Goal: Information Seeking & Learning: Learn about a topic

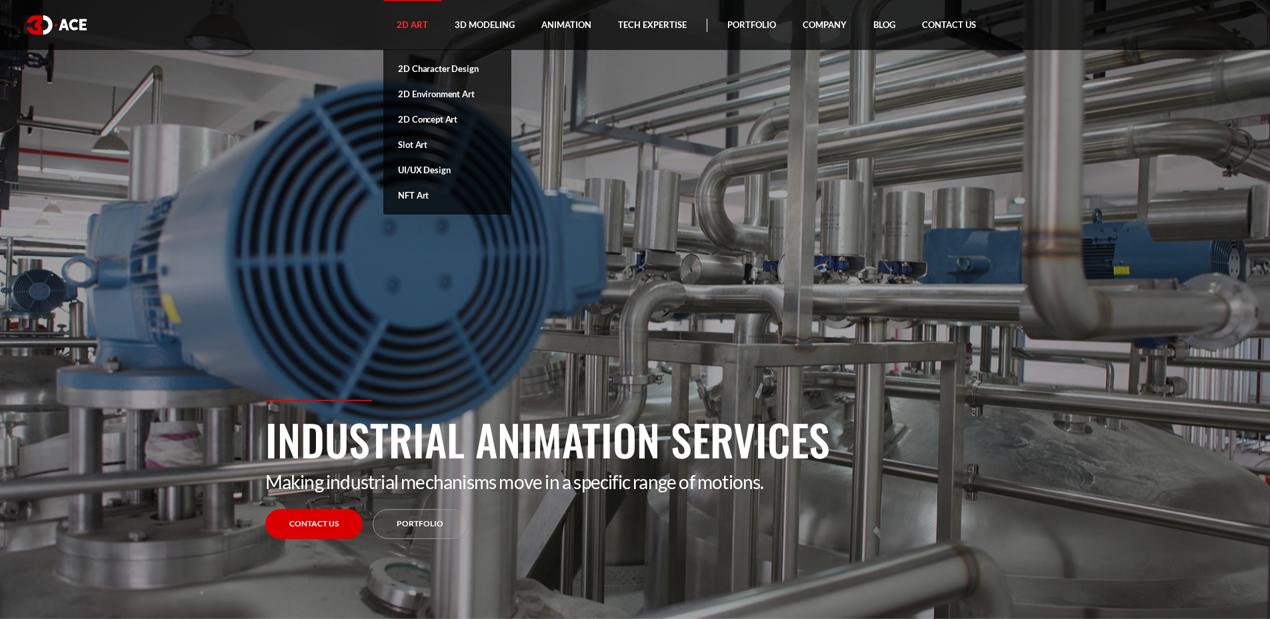
click at [429, 17] on link "2D Art" at bounding box center [412, 25] width 58 height 50
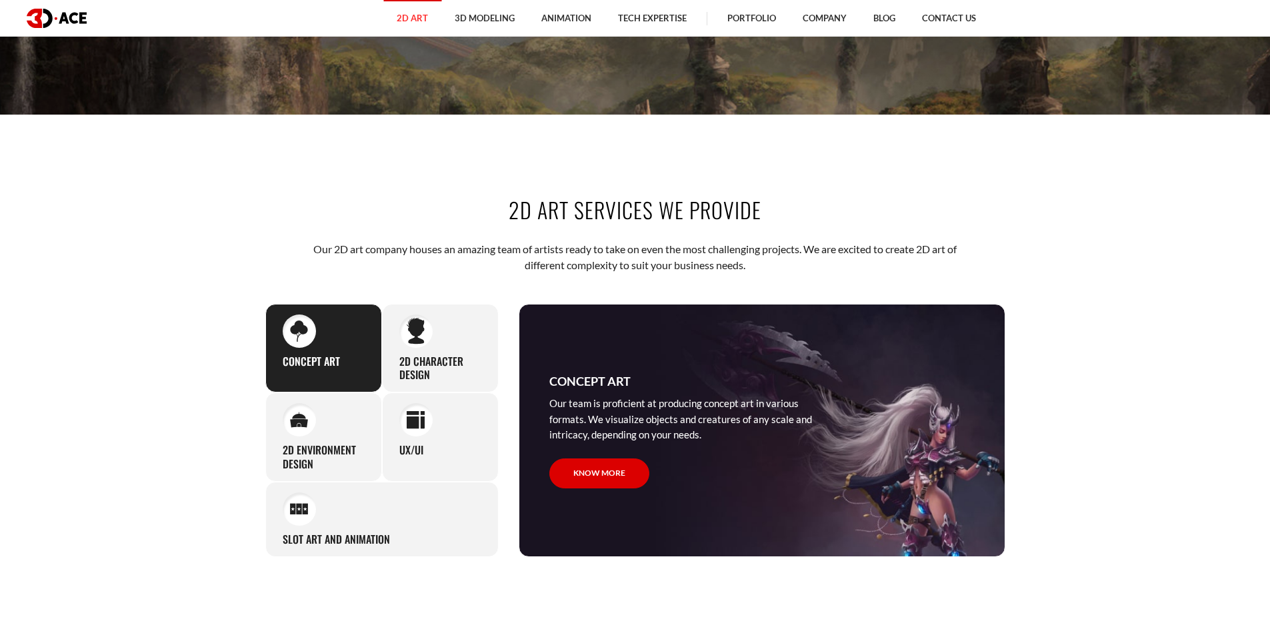
scroll to position [533, 0]
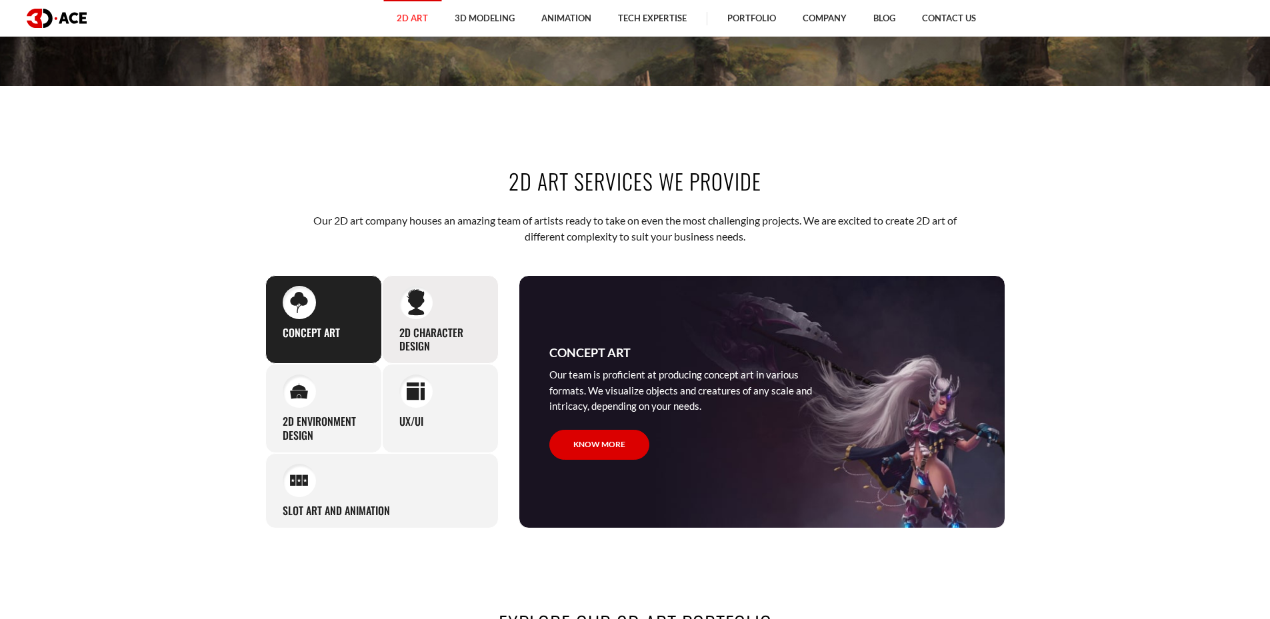
click at [460, 307] on div "2D Character Design We excel in creating expressive, detailed, and memorable ch…" at bounding box center [440, 319] width 117 height 89
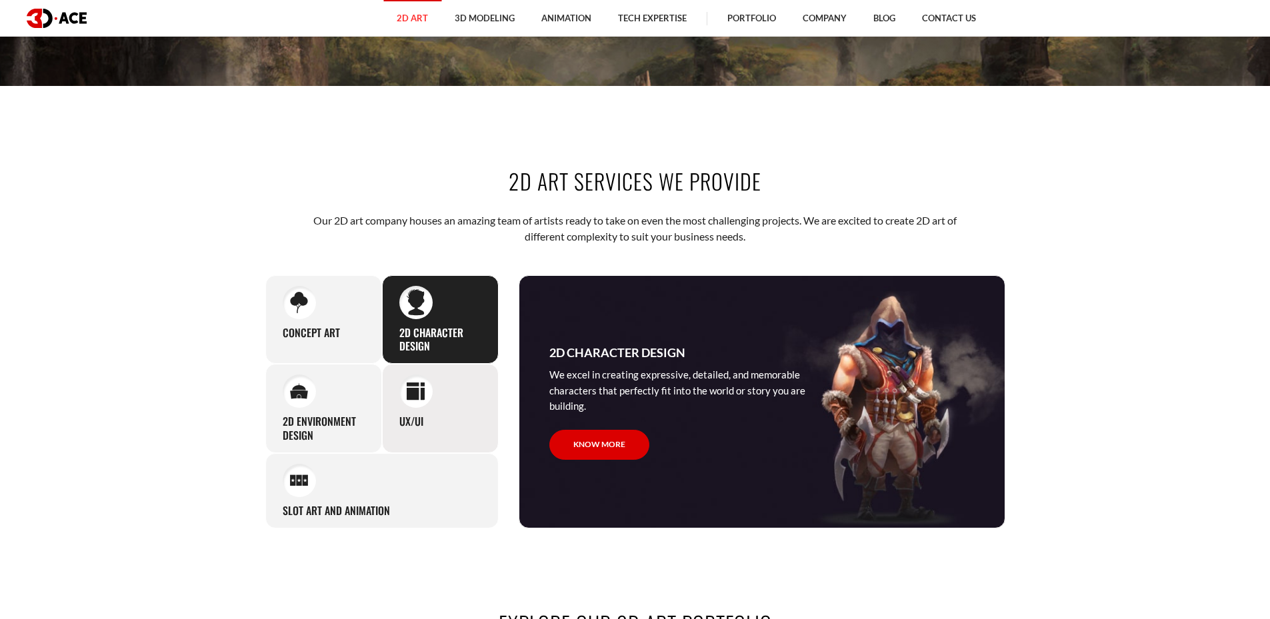
click at [422, 403] on div at bounding box center [415, 391] width 33 height 33
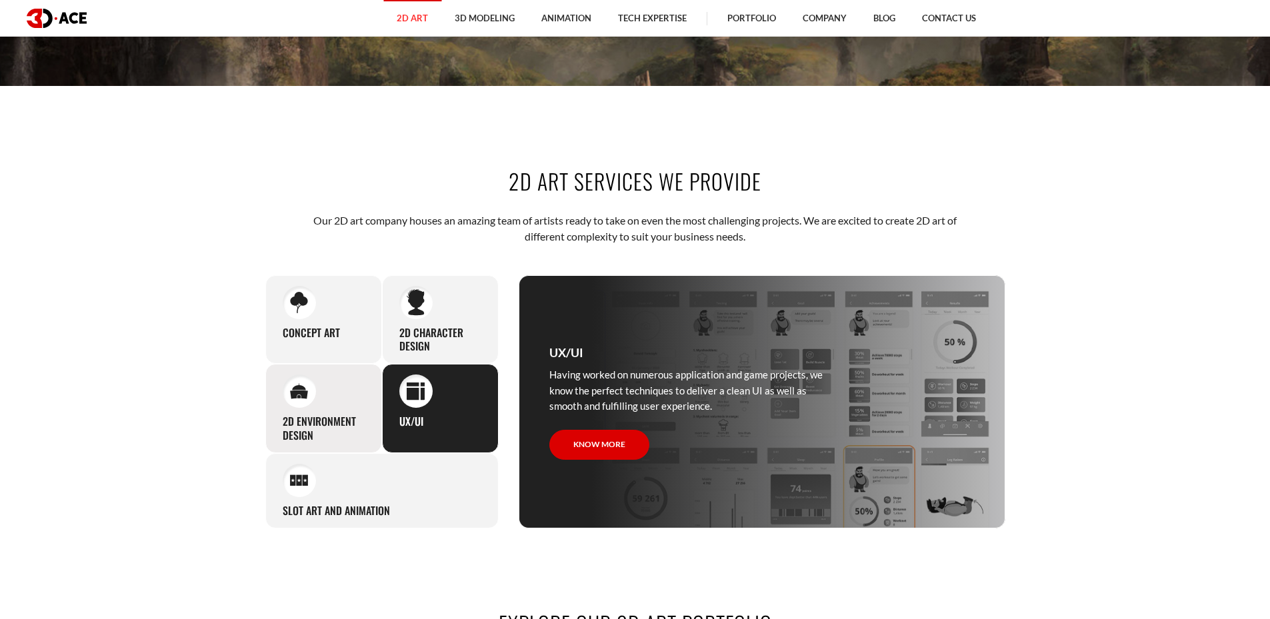
click at [369, 397] on div "2D Environment Design From urban landscapes to breathtaking natural scenery and…" at bounding box center [323, 408] width 117 height 89
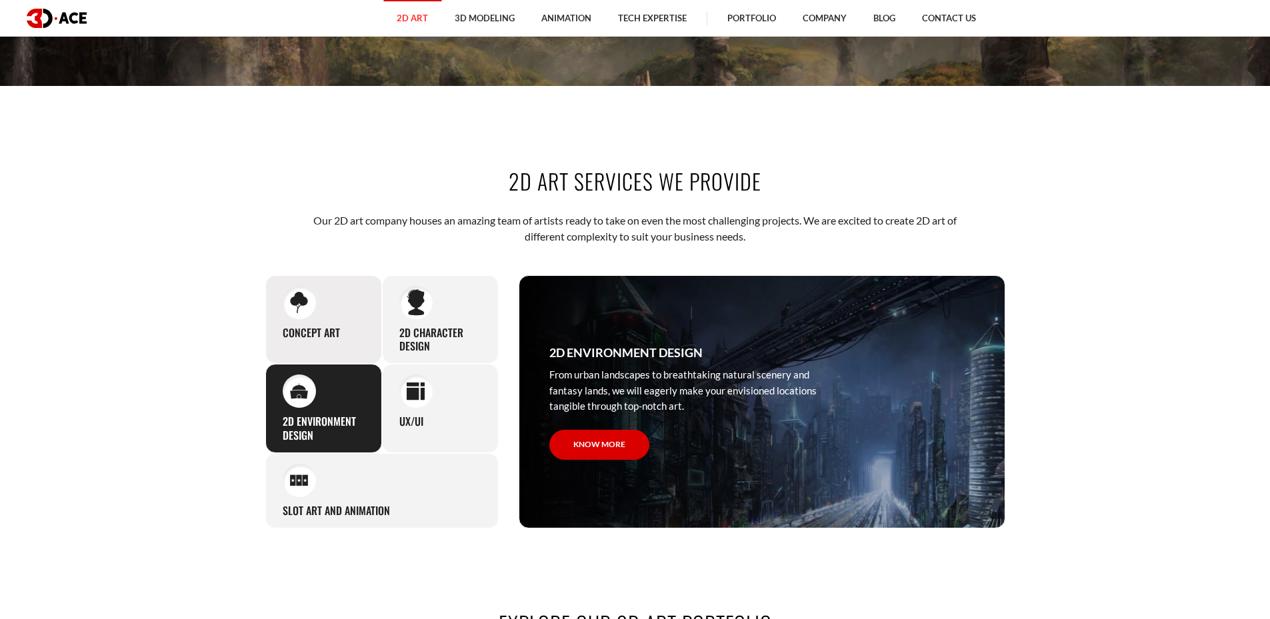
click at [375, 323] on div "Concept Art Our team is proficient at producing concept art in various formats.…" at bounding box center [323, 319] width 117 height 89
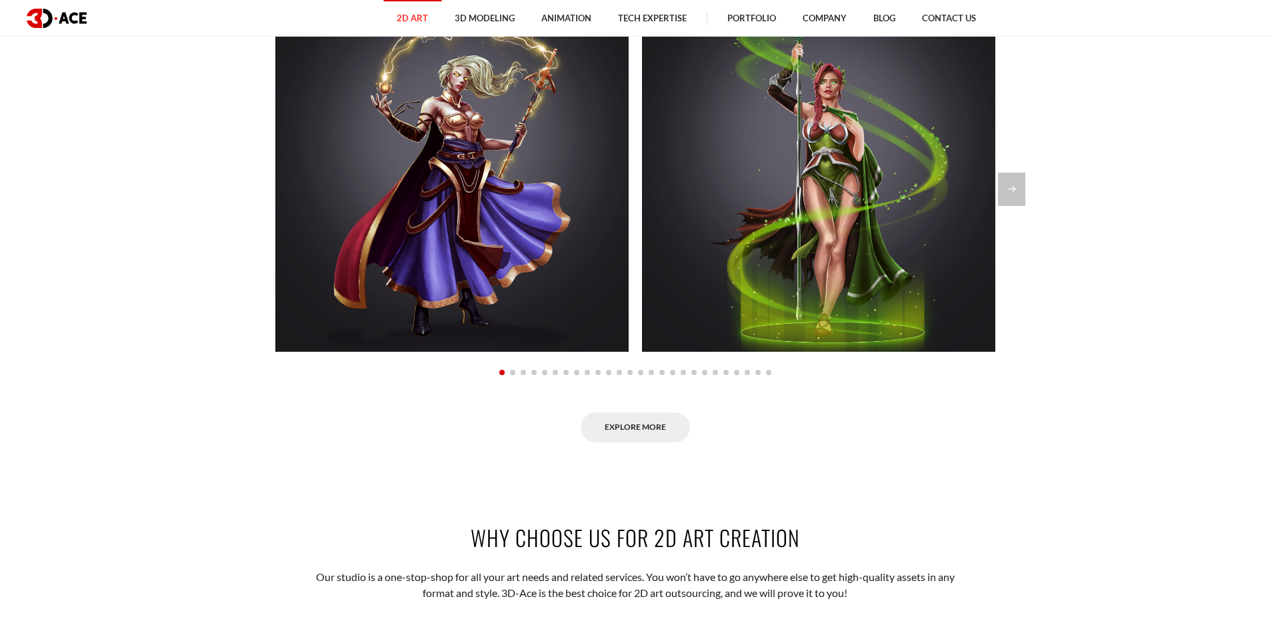
scroll to position [1067, 0]
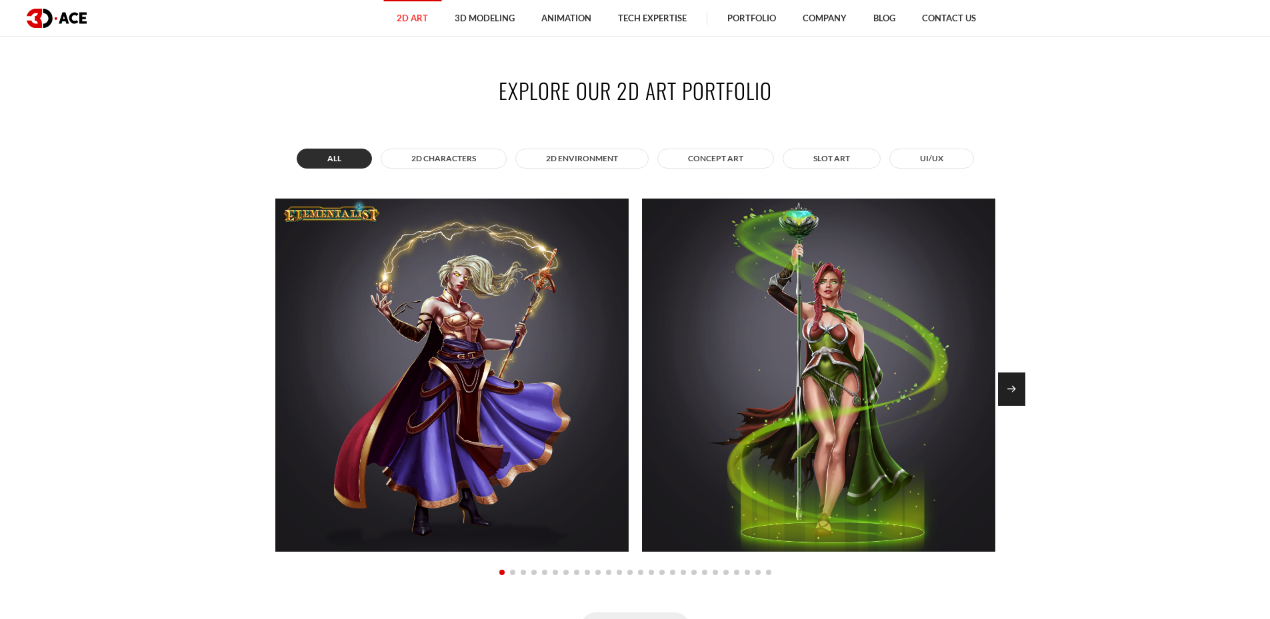
click at [1017, 391] on div "Next slide" at bounding box center [1011, 389] width 27 height 33
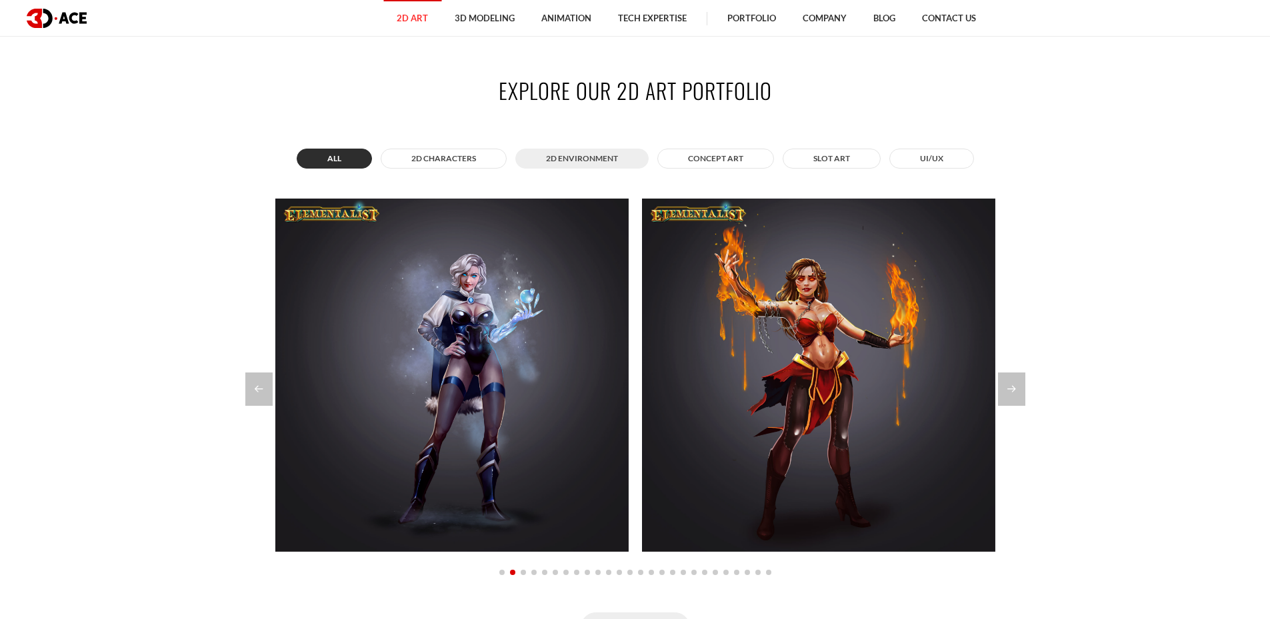
click at [566, 159] on button "2D Environment" at bounding box center [581, 159] width 133 height 20
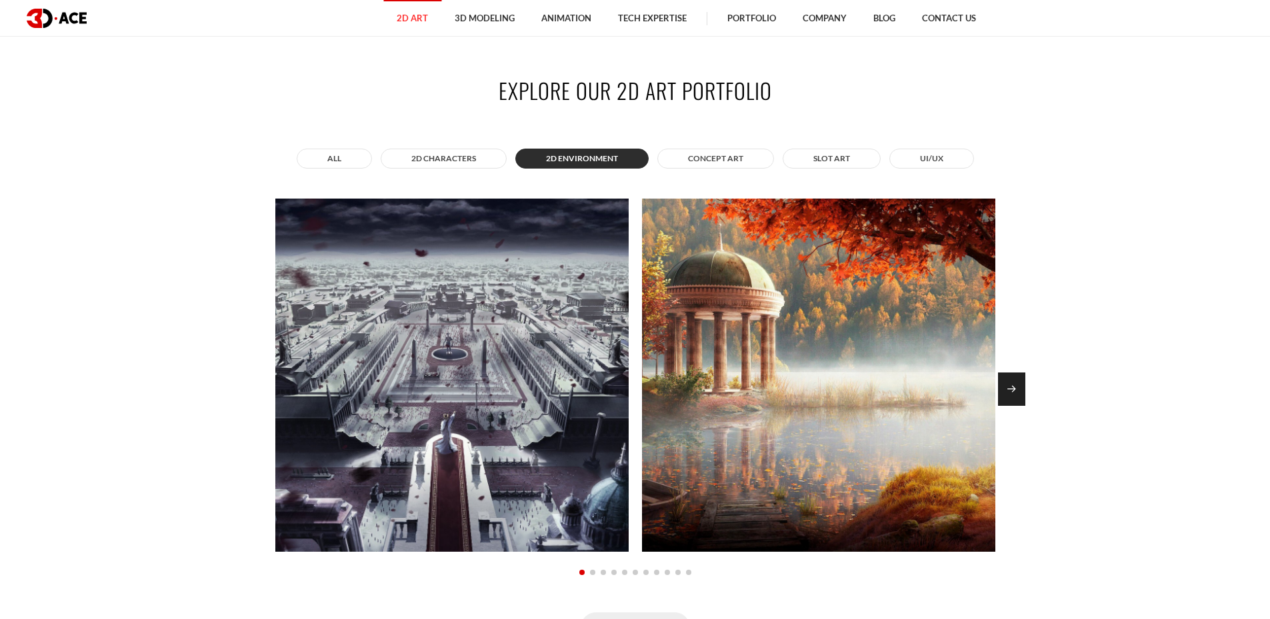
click at [1022, 395] on div "Next slide" at bounding box center [1011, 389] width 27 height 33
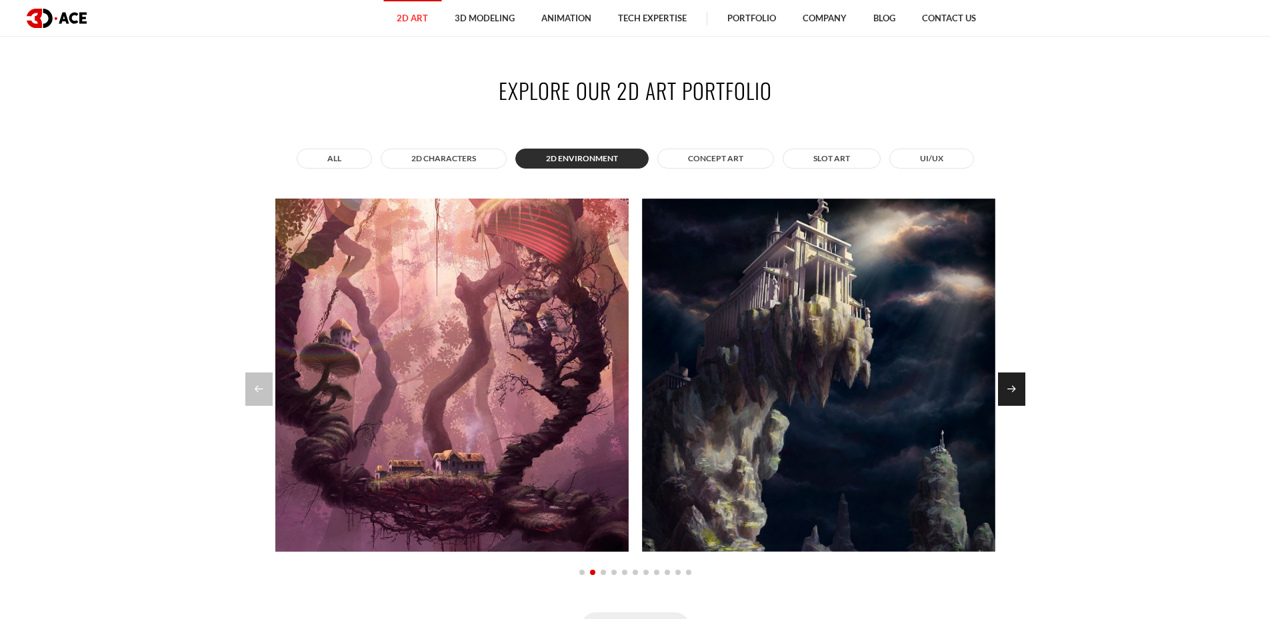
click at [1021, 388] on div "Next slide" at bounding box center [1011, 389] width 27 height 33
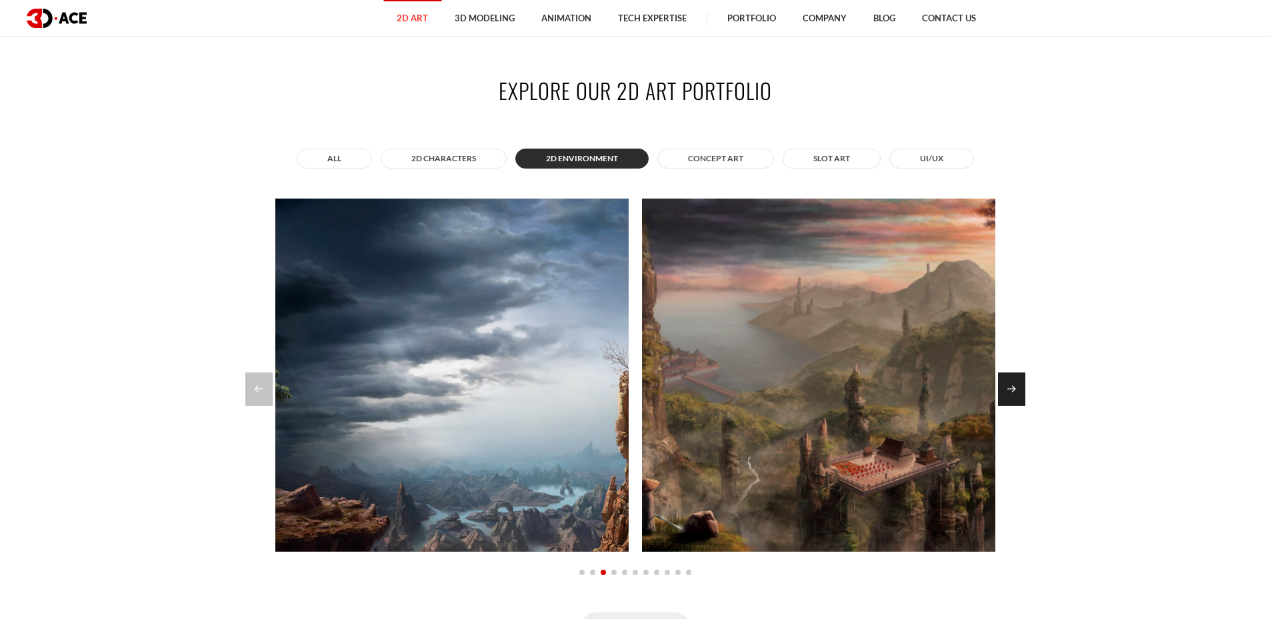
click at [1021, 388] on div "Next slide" at bounding box center [1011, 389] width 27 height 33
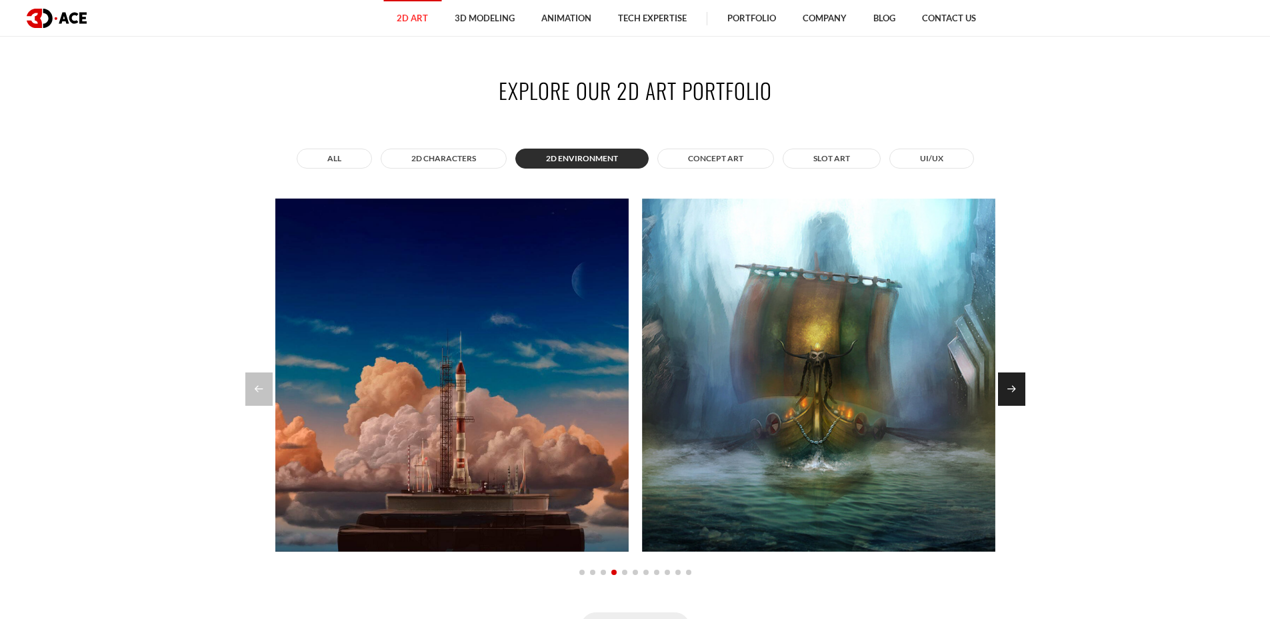
click at [1021, 387] on div "Next slide" at bounding box center [1011, 389] width 27 height 33
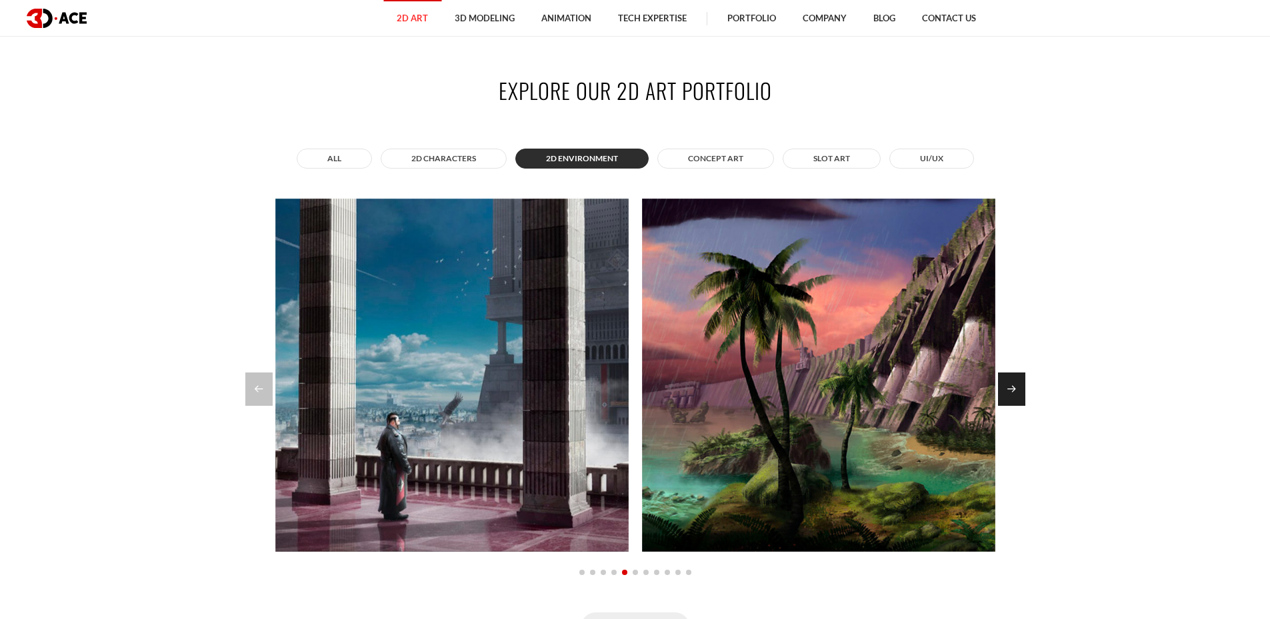
click at [1020, 387] on div "Next slide" at bounding box center [1011, 389] width 27 height 33
